Goal: Check status: Check status

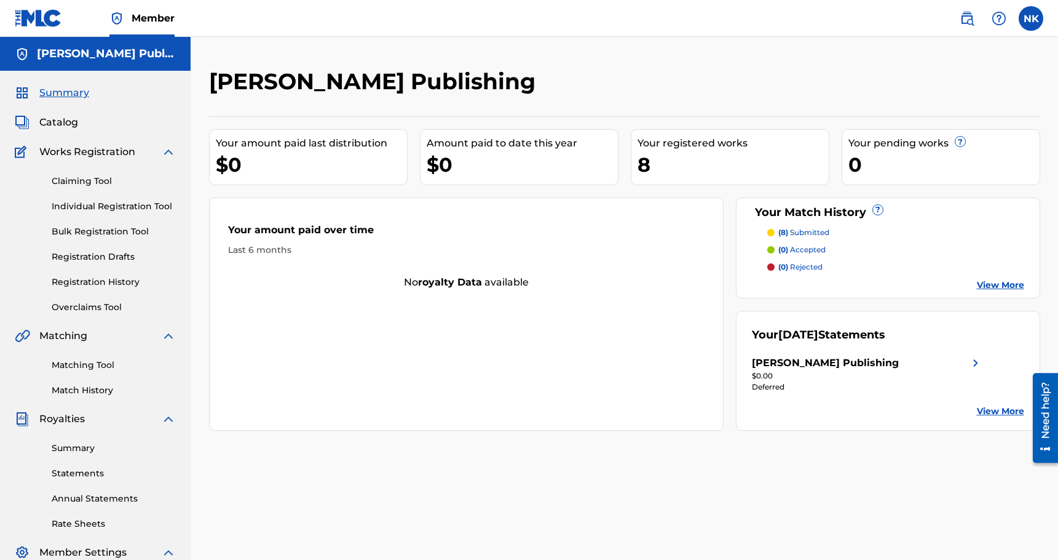
click at [986, 407] on link "View More" at bounding box center [1000, 411] width 47 height 13
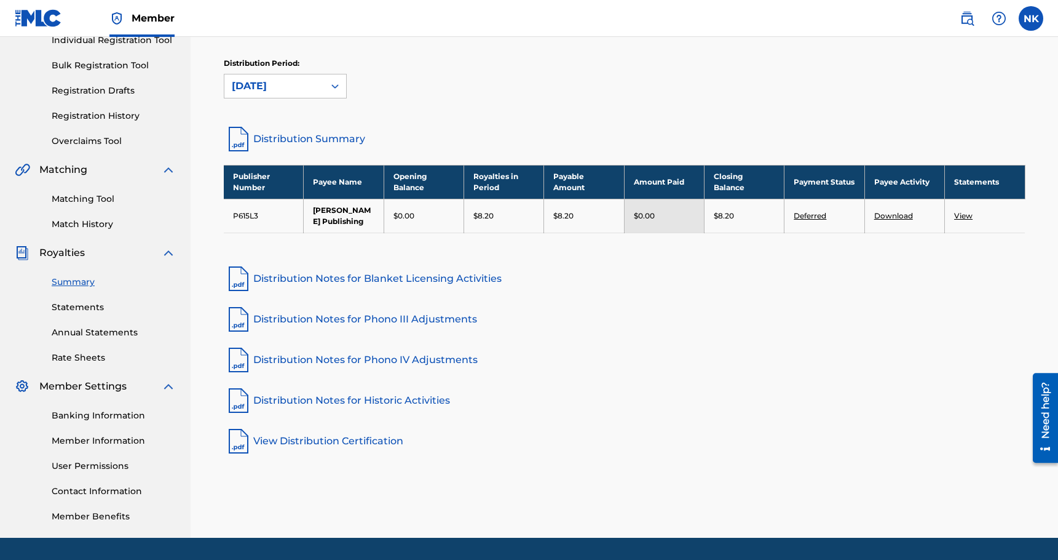
scroll to position [168, 0]
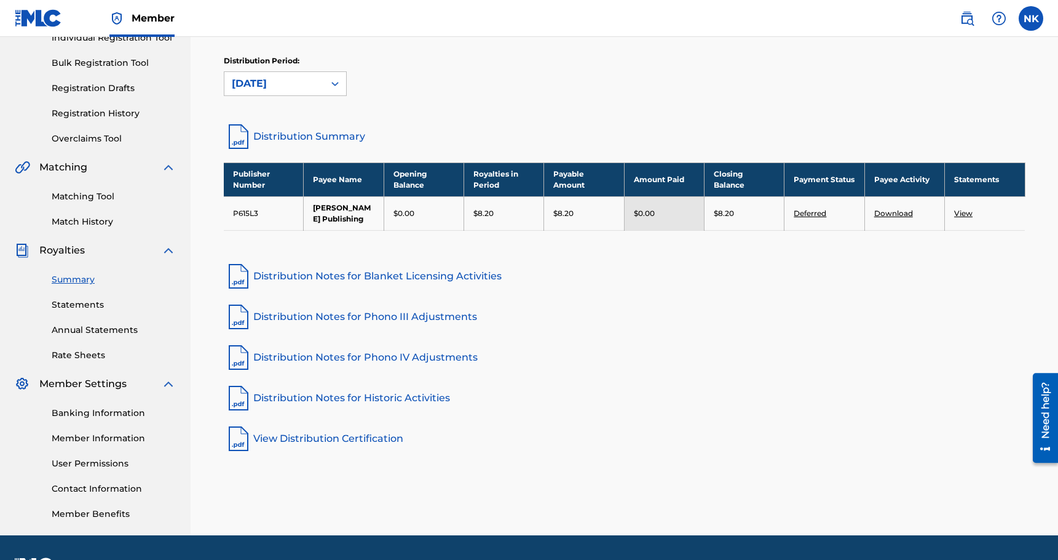
click at [960, 210] on link "View" at bounding box center [963, 212] width 18 height 9
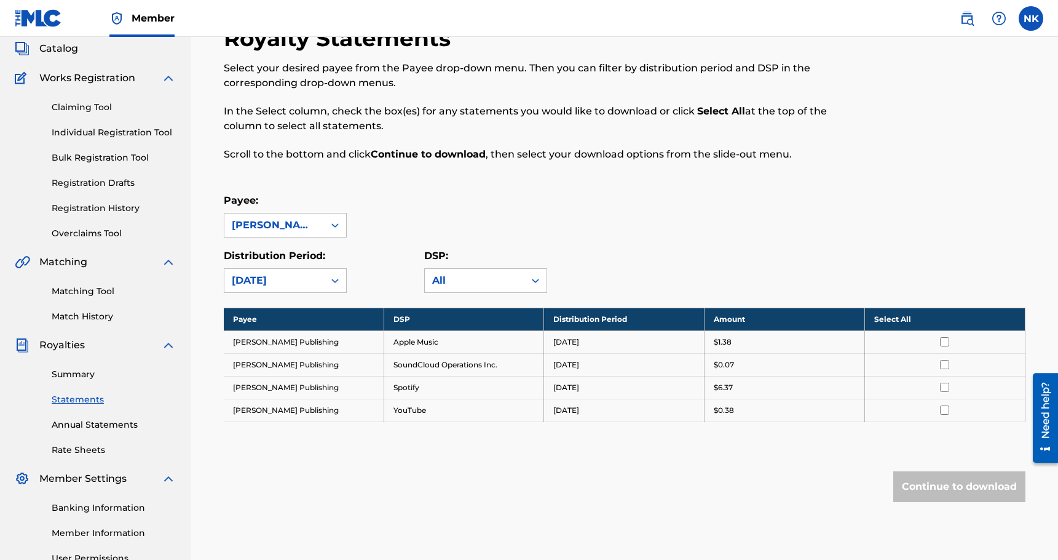
scroll to position [76, 0]
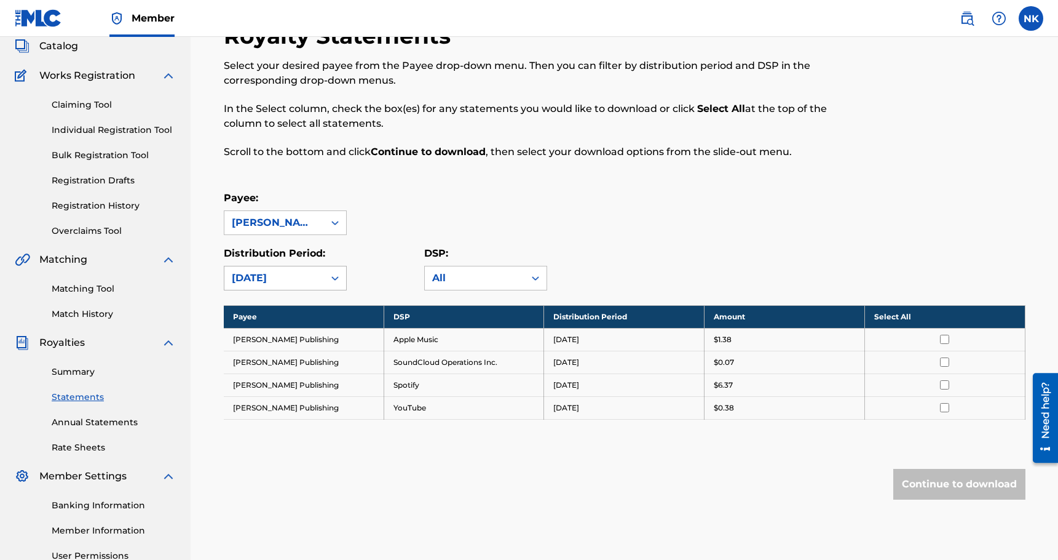
click at [330, 279] on icon at bounding box center [335, 278] width 12 height 12
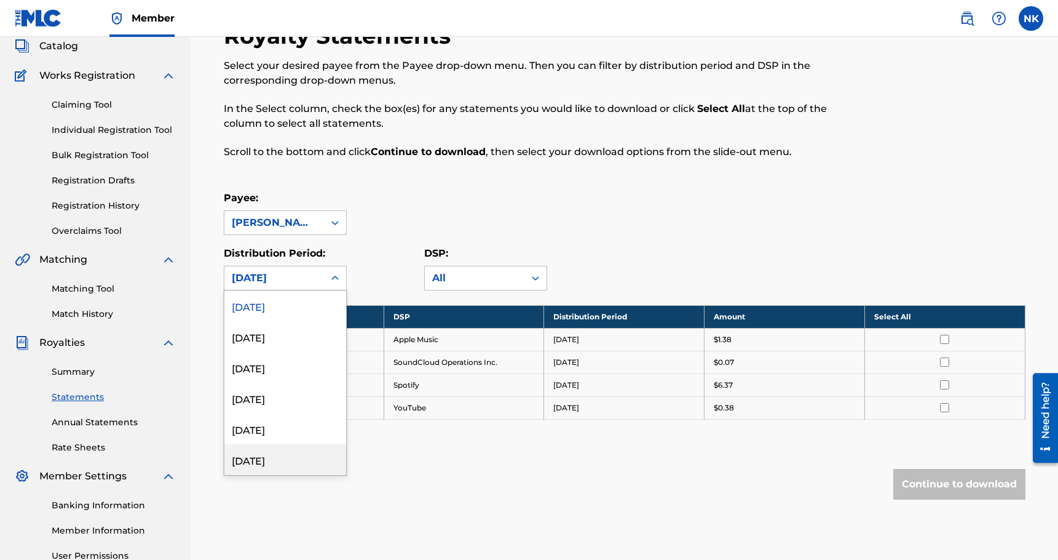
click at [289, 458] on div "[DATE]" at bounding box center [285, 459] width 122 height 31
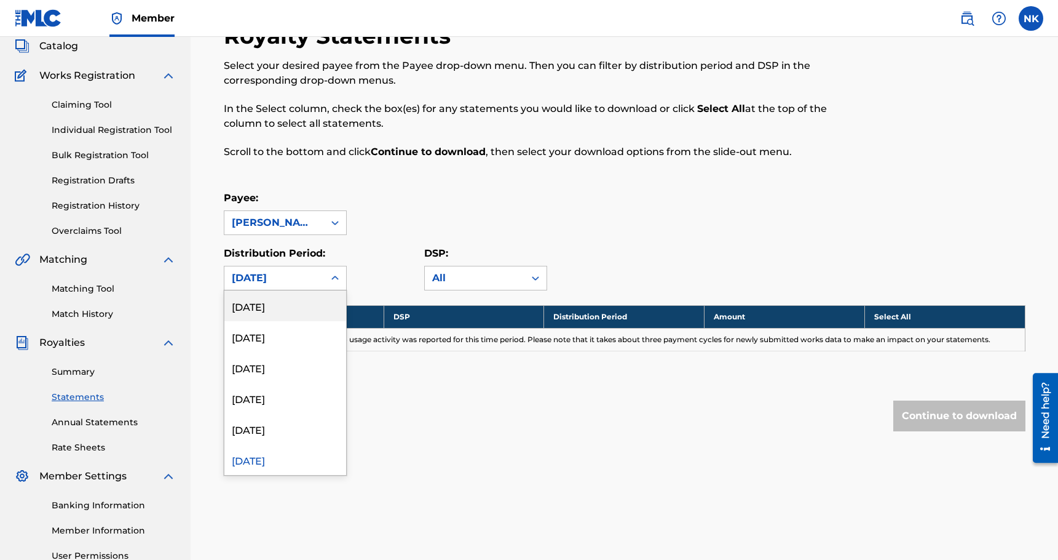
click at [317, 285] on div "[DATE]" at bounding box center [274, 277] width 100 height 23
click at [307, 312] on div "[DATE]" at bounding box center [285, 305] width 122 height 31
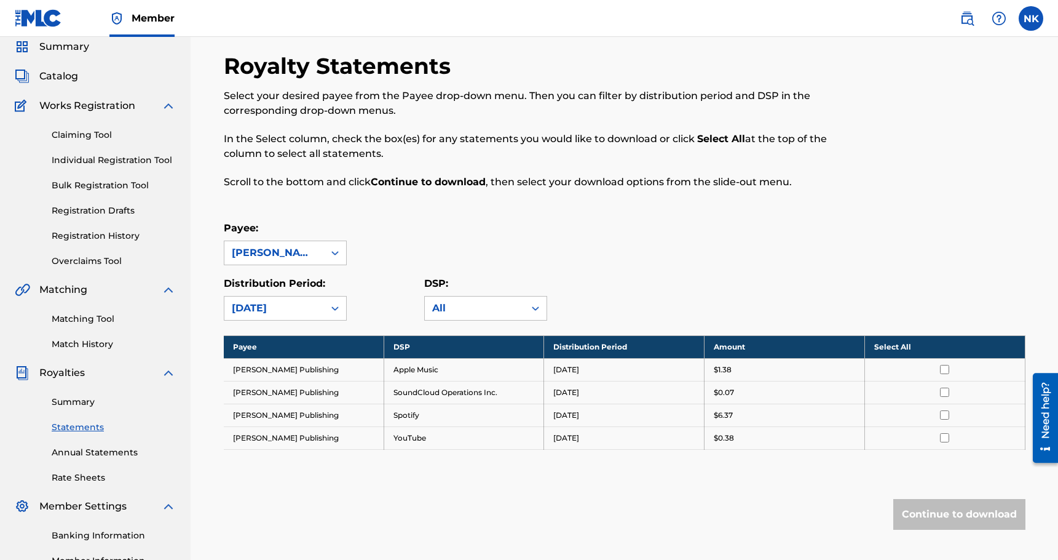
scroll to position [44, 0]
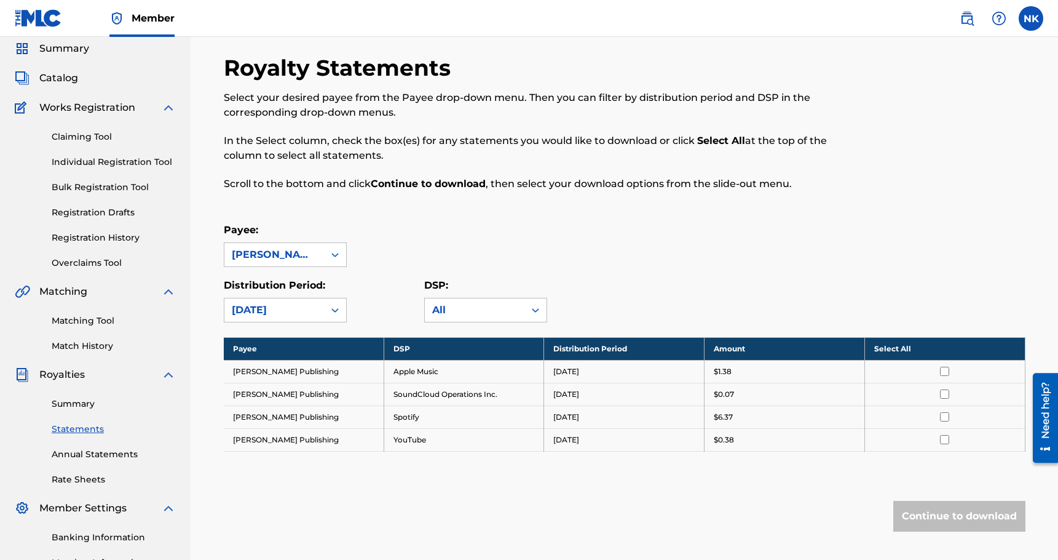
click at [92, 458] on link "Annual Statements" at bounding box center [114, 454] width 124 height 13
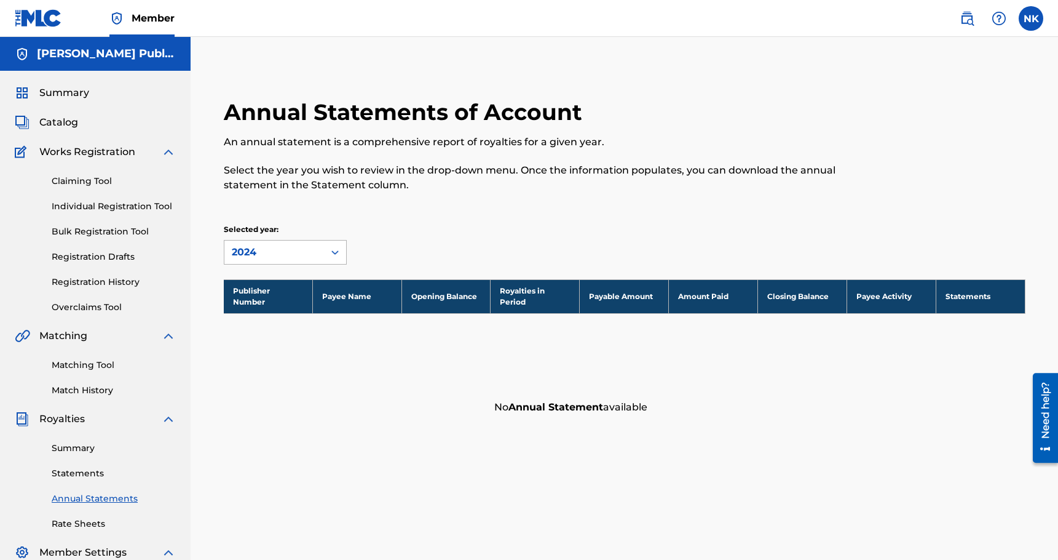
click at [245, 256] on div "2024" at bounding box center [274, 252] width 85 height 15
click at [307, 164] on p "Select the year you wish to review in the drop-down menu. Once the information …" at bounding box center [532, 178] width 617 height 30
click at [127, 182] on link "Claiming Tool" at bounding box center [114, 181] width 124 height 13
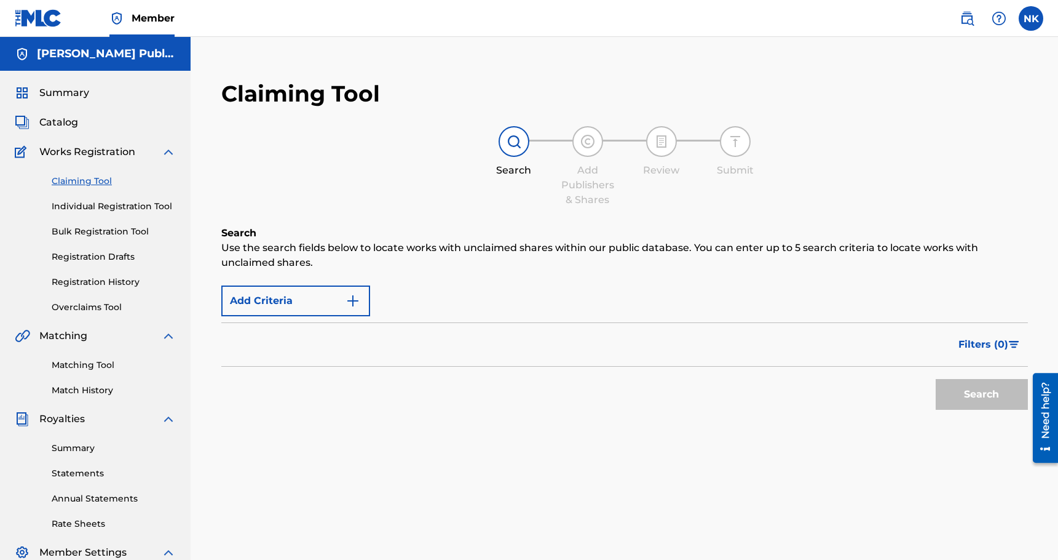
click at [69, 124] on span "Catalog" at bounding box center [58, 122] width 39 height 15
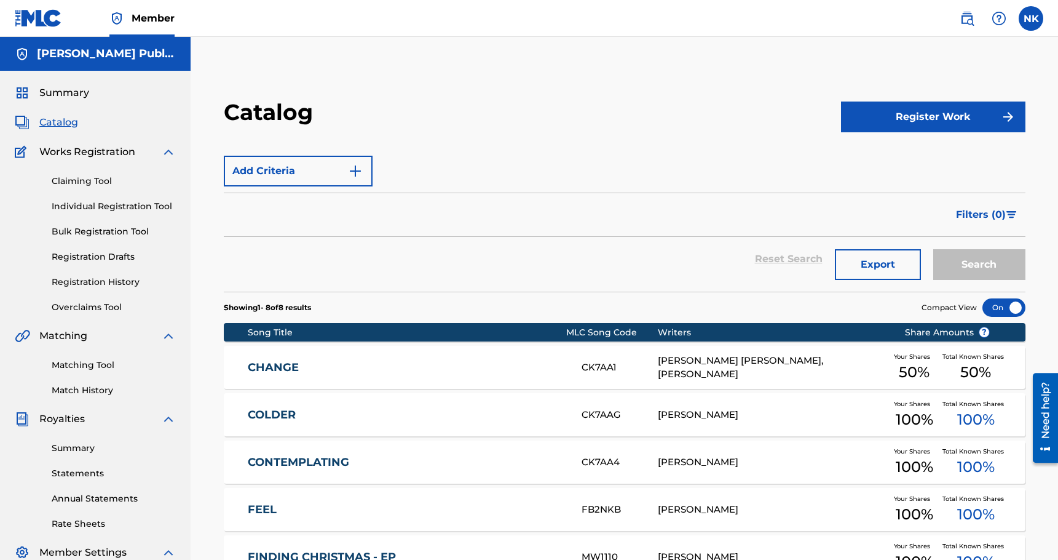
click at [59, 95] on span "Summary" at bounding box center [64, 92] width 50 height 15
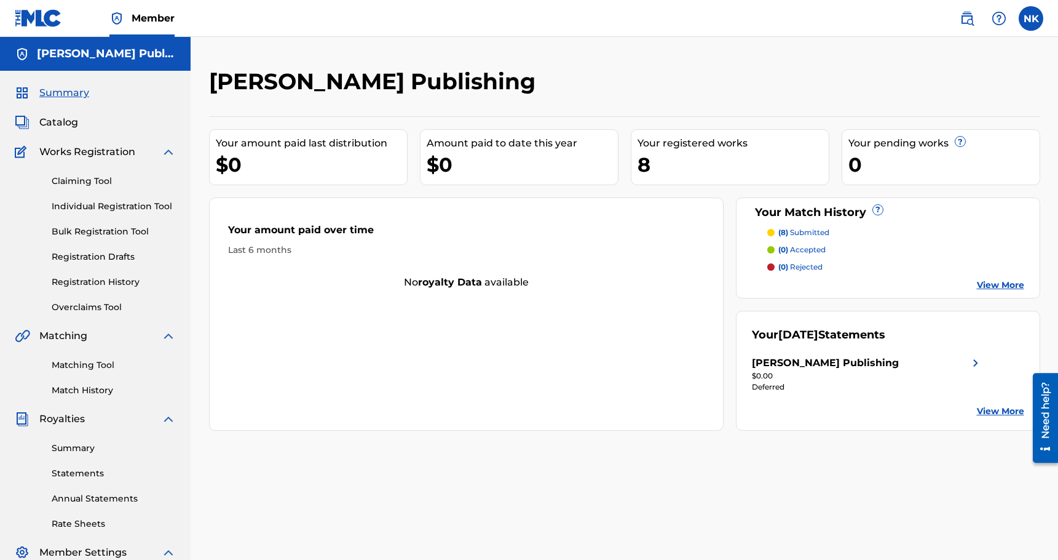
click at [799, 232] on p "(8) submitted" at bounding box center [804, 232] width 51 height 11
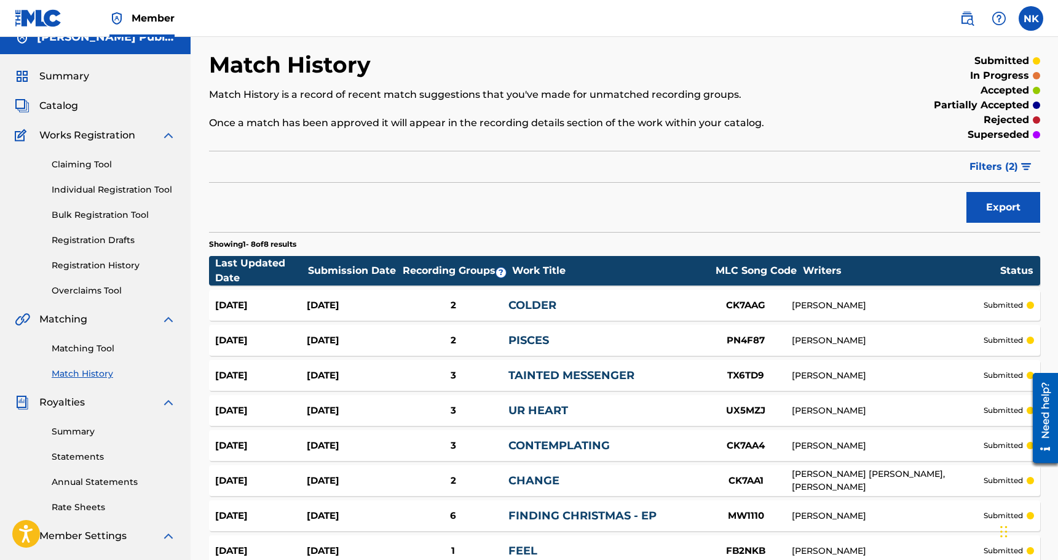
scroll to position [11, 0]
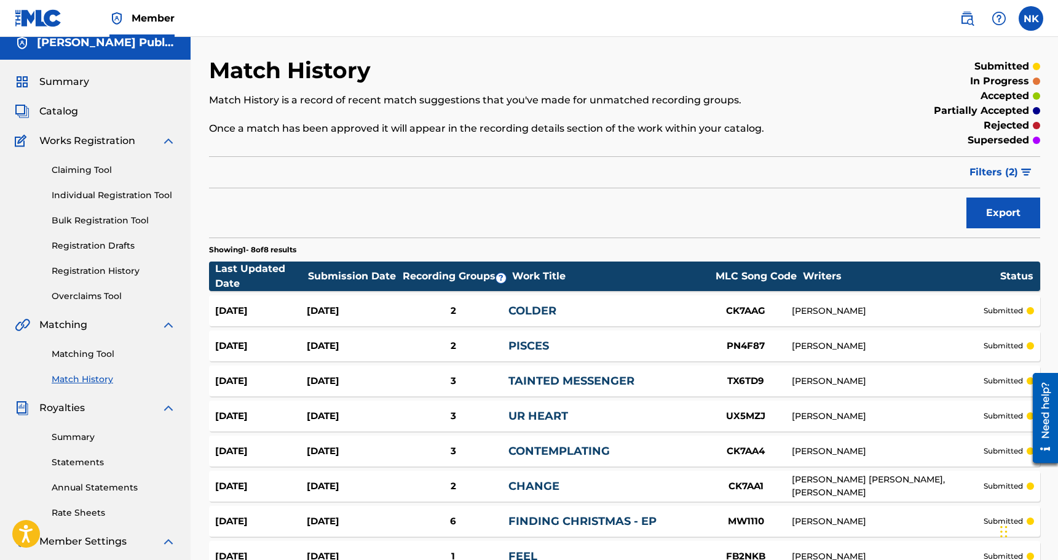
click at [993, 170] on span "Filters ( 2 )" at bounding box center [994, 172] width 49 height 15
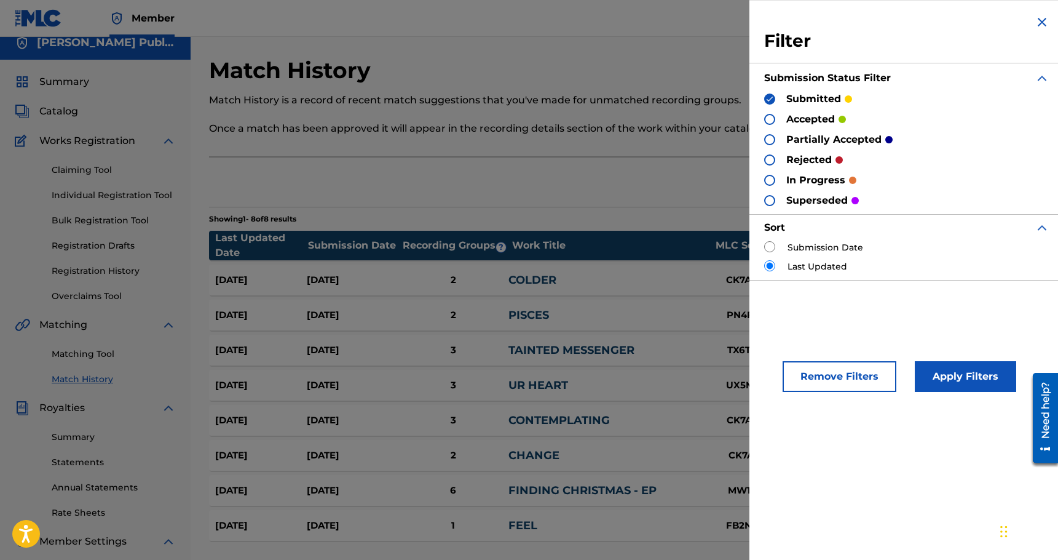
click at [1040, 23] on img at bounding box center [1042, 22] width 15 height 15
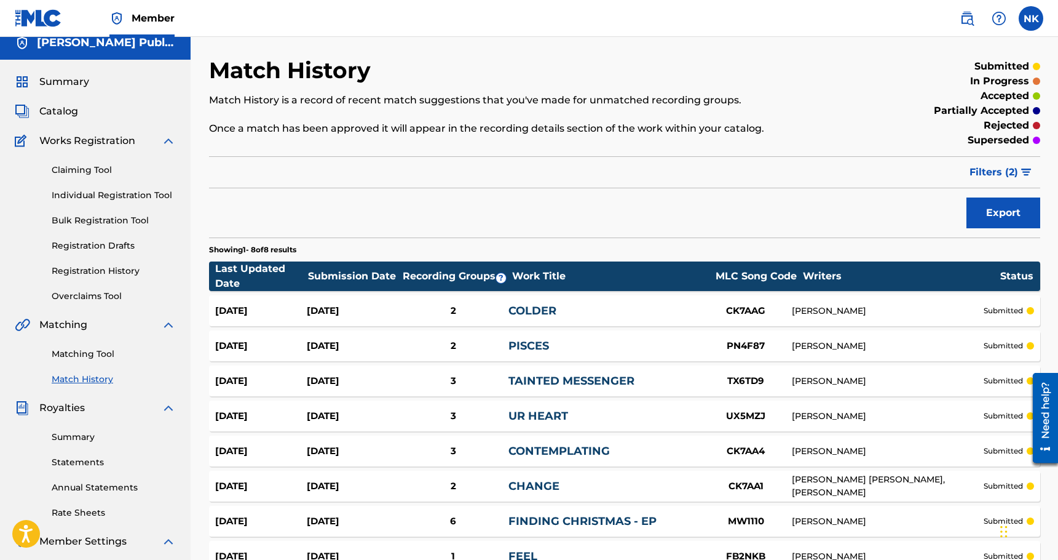
click at [66, 115] on span "Catalog" at bounding box center [58, 111] width 39 height 15
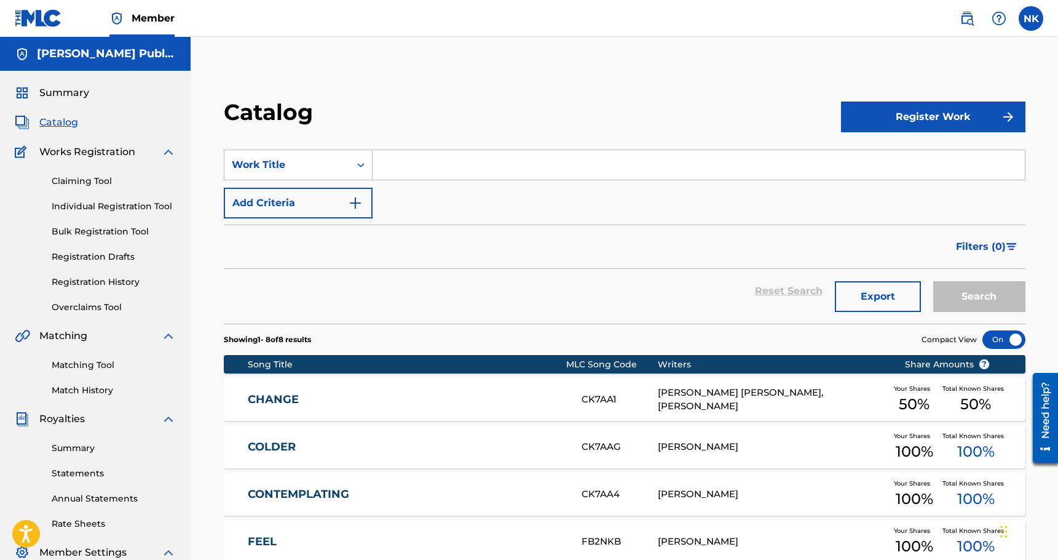
click at [78, 450] on link "Summary" at bounding box center [114, 448] width 124 height 13
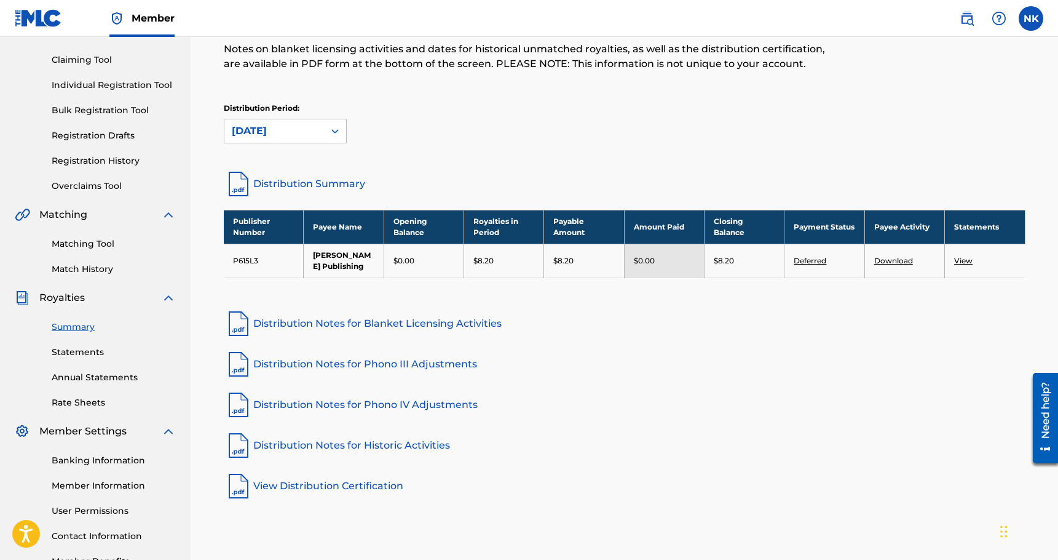
scroll to position [151, 0]
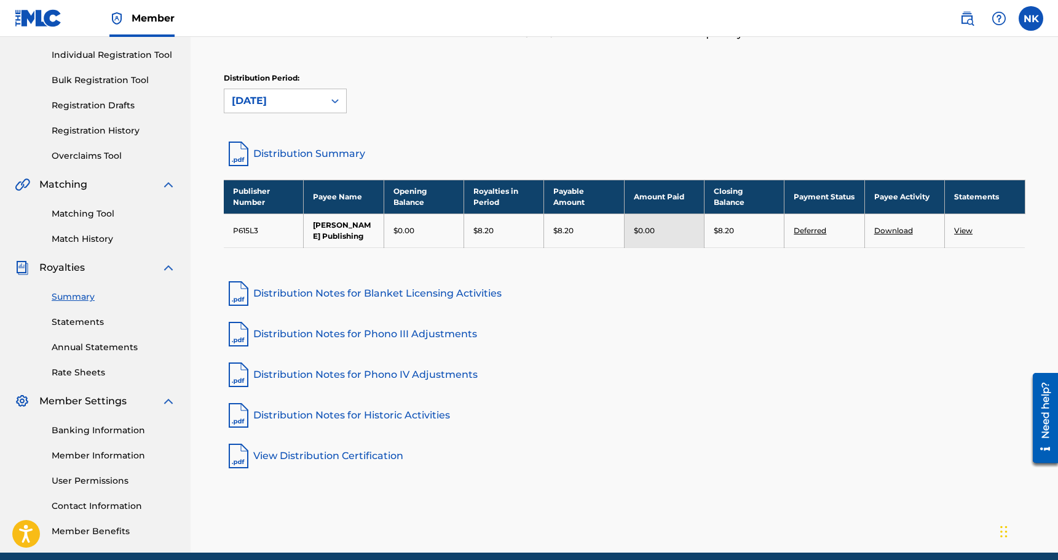
click at [825, 232] on link "Deferred" at bounding box center [810, 230] width 33 height 9
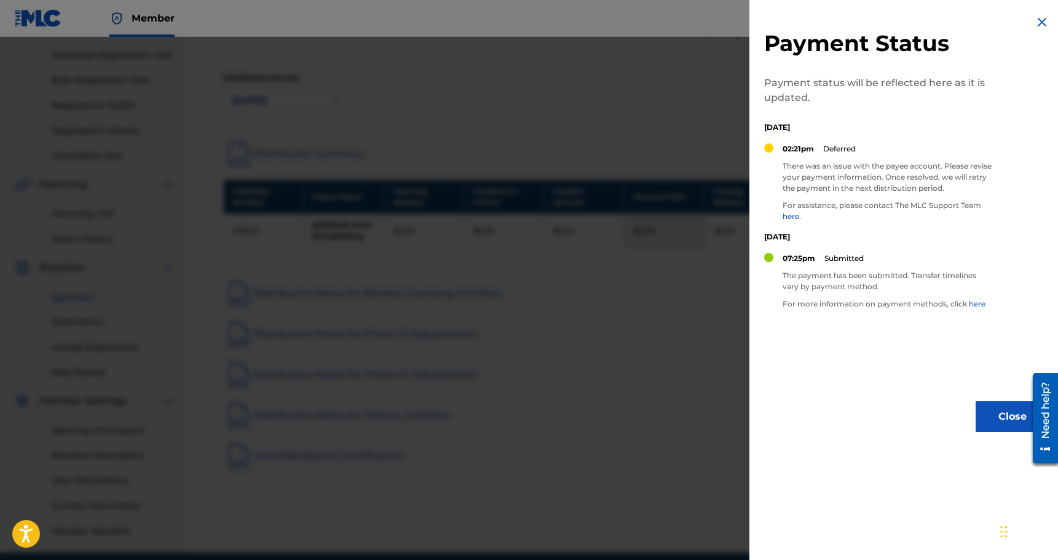
click at [1035, 23] on img at bounding box center [1042, 22] width 15 height 15
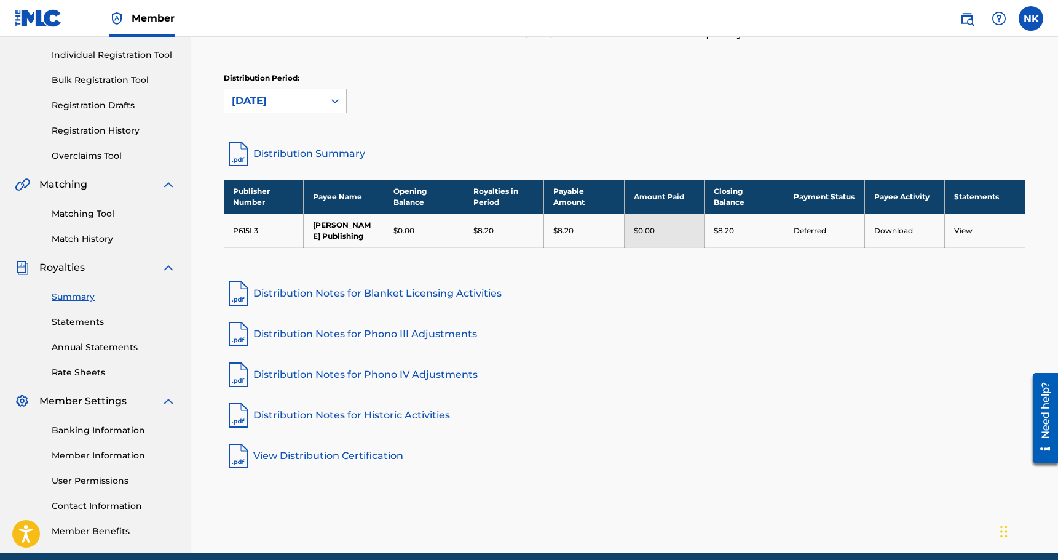
click at [294, 154] on link "Distribution Summary" at bounding box center [625, 154] width 802 height 30
